Goal: Transaction & Acquisition: Purchase product/service

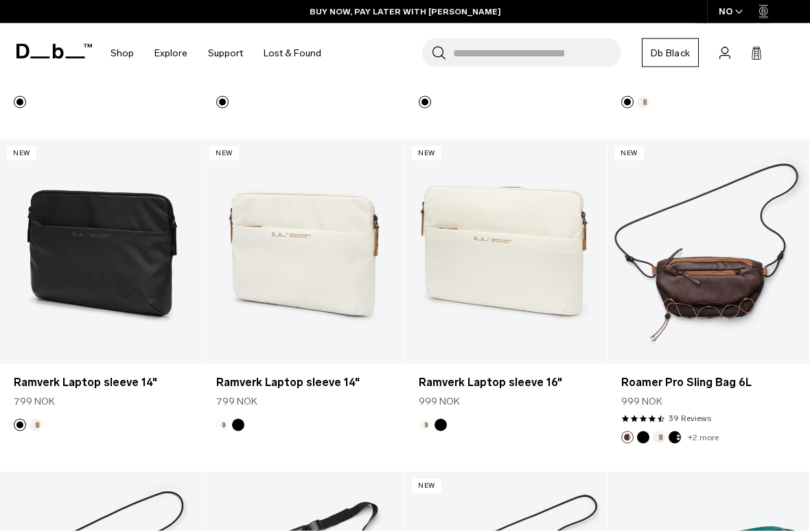
scroll to position [1506, 0]
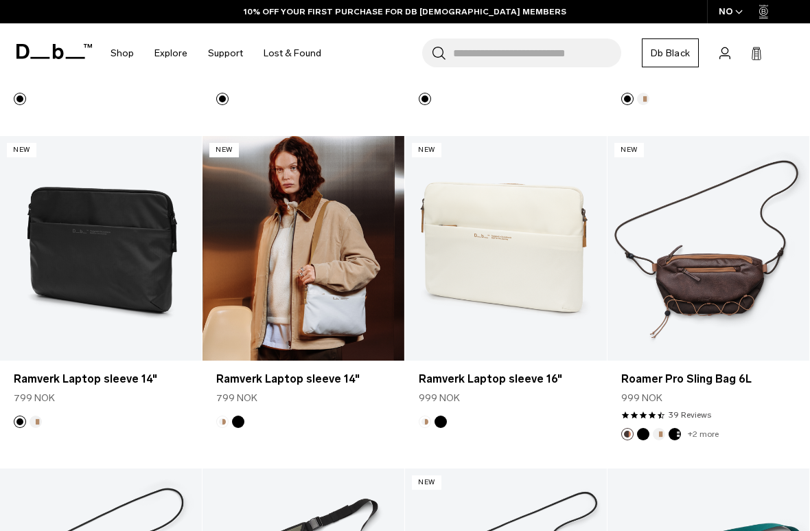
click at [245, 290] on link "Ramverk Laptop sleeve 14" at bounding box center [304, 248] width 202 height 225
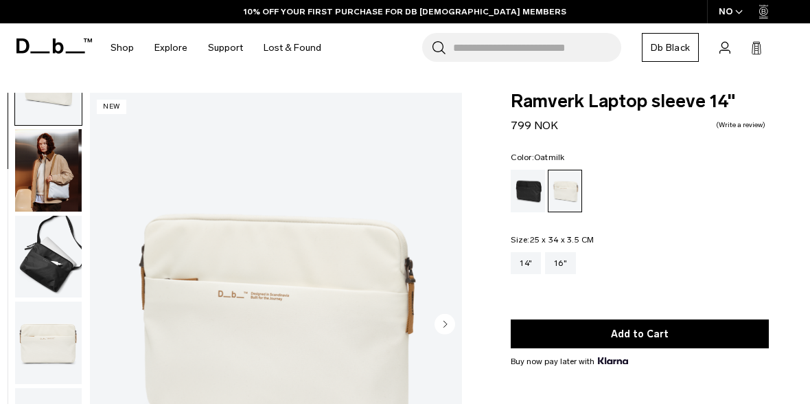
scroll to position [56, 0]
click at [34, 175] on img "button" at bounding box center [48, 170] width 67 height 82
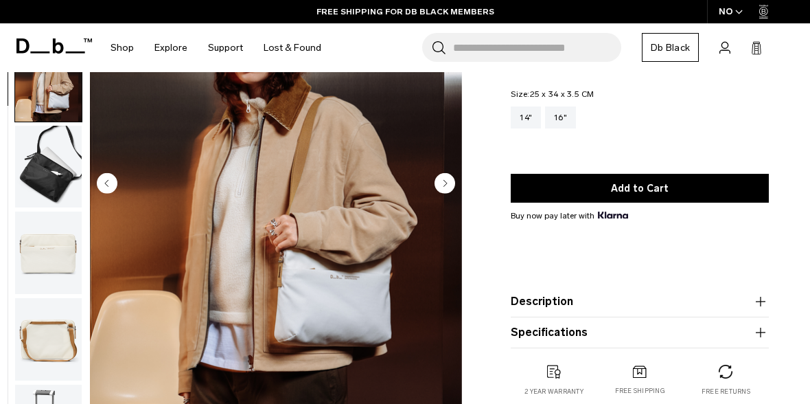
scroll to position [139, 0]
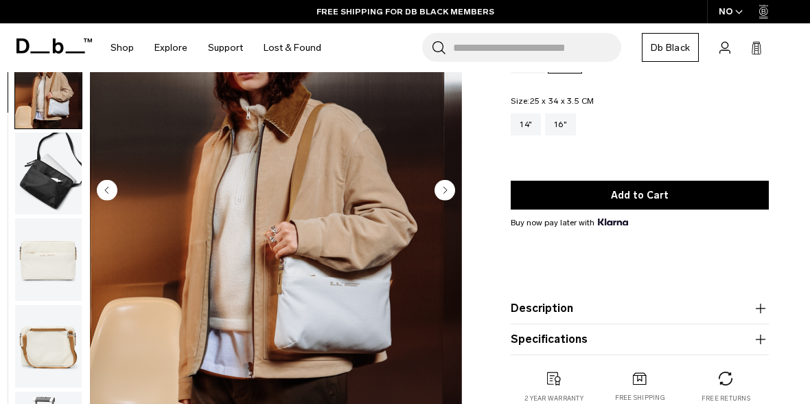
click at [451, 194] on circle "Next slide" at bounding box center [445, 189] width 21 height 21
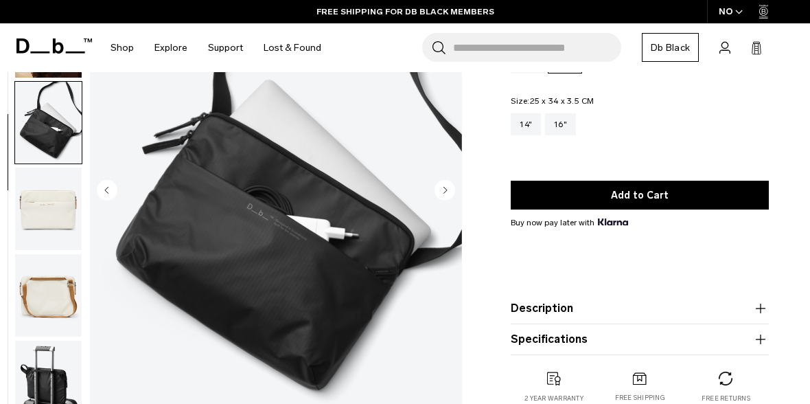
scroll to position [56, 0]
click at [452, 196] on circle "Next slide" at bounding box center [445, 189] width 21 height 21
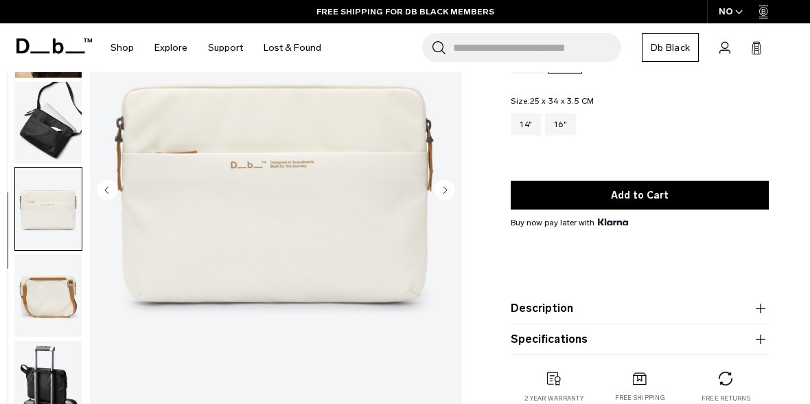
click at [460, 195] on img "4 / 6" at bounding box center [276, 191] width 372 height 465
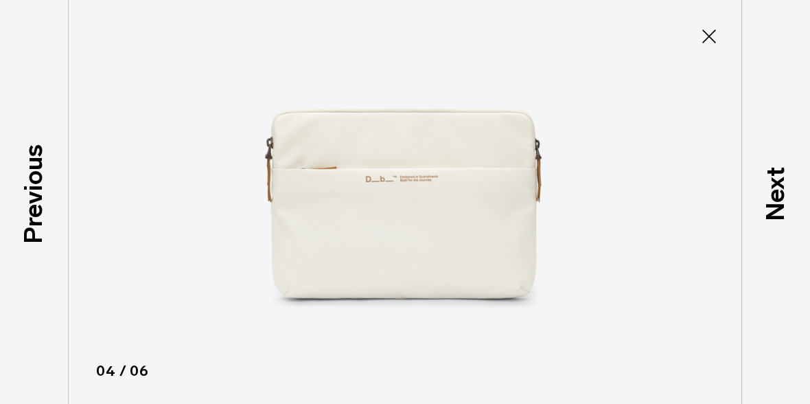
click at [706, 25] on icon at bounding box center [709, 36] width 22 height 22
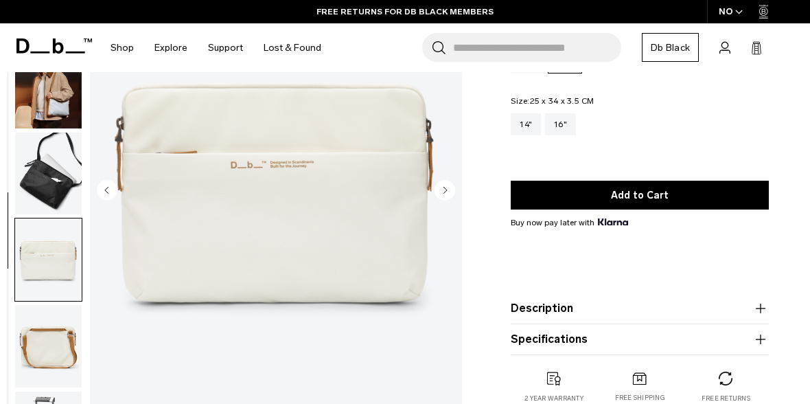
scroll to position [0, 0]
click at [49, 104] on img "button" at bounding box center [48, 87] width 67 height 82
